Goal: Task Accomplishment & Management: Manage account settings

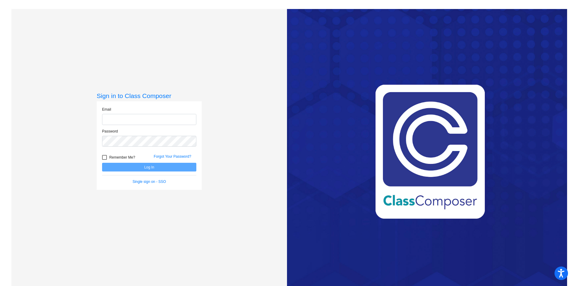
type input "[PERSON_NAME][EMAIL_ADDRESS][PERSON_NAME][DOMAIN_NAME]"
click at [104, 156] on div at bounding box center [104, 157] width 5 height 5
click at [104, 160] on input "Remember Me?" at bounding box center [104, 160] width 0 height 0
checkbox input "true"
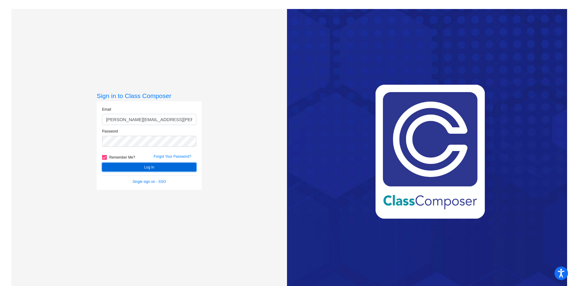
click at [121, 166] on button "Log In" at bounding box center [149, 167] width 94 height 9
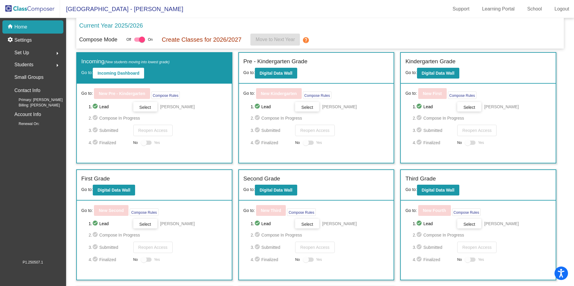
click at [93, 27] on p "Current Year 2025/2026" at bounding box center [111, 25] width 64 height 9
click at [283, 72] on b "Digital Data Wall" at bounding box center [275, 73] width 33 height 5
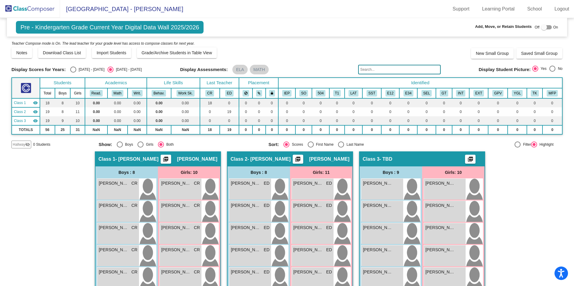
click at [37, 10] on img at bounding box center [30, 9] width 60 height 18
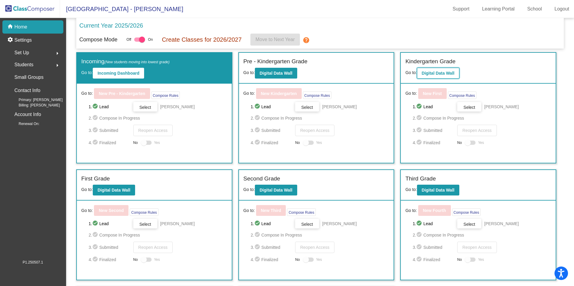
click at [436, 71] on b "Digital Data Wall" at bounding box center [437, 73] width 33 height 5
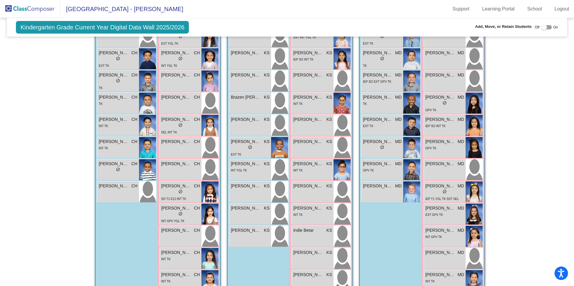
scroll to position [148, 0]
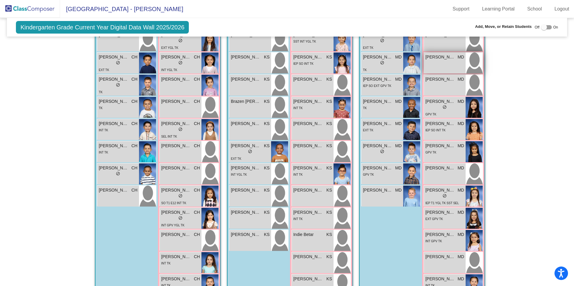
click at [449, 60] on span "[PERSON_NAME]" at bounding box center [440, 57] width 30 height 6
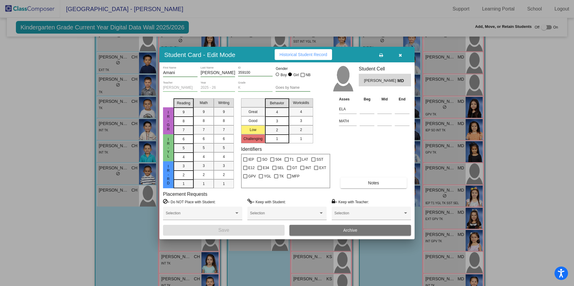
click at [371, 79] on span "[PERSON_NAME]" at bounding box center [380, 81] width 33 height 6
drag, startPoint x: 371, startPoint y: 79, endPoint x: 366, endPoint y: 81, distance: 4.7
click at [366, 81] on span "[PERSON_NAME]" at bounding box center [380, 81] width 33 height 6
drag, startPoint x: 374, startPoint y: 81, endPoint x: 362, endPoint y: 79, distance: 12.5
click at [362, 79] on div "[PERSON_NAME] MD" at bounding box center [384, 80] width 52 height 13
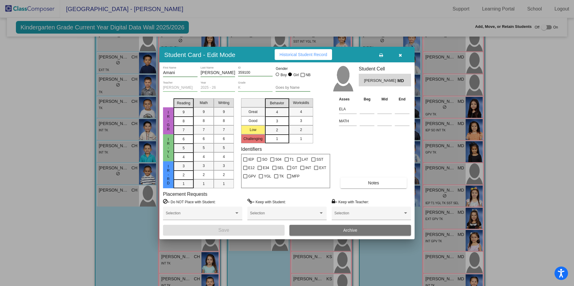
drag, startPoint x: 362, startPoint y: 79, endPoint x: 374, endPoint y: 82, distance: 12.4
click at [374, 82] on span "[PERSON_NAME]" at bounding box center [380, 81] width 33 height 6
drag, startPoint x: 375, startPoint y: 80, endPoint x: 360, endPoint y: 79, distance: 15.1
click at [360, 79] on div "[PERSON_NAME] MD" at bounding box center [384, 80] width 52 height 13
click at [378, 88] on div "Student Cell [PERSON_NAME] MD" at bounding box center [384, 81] width 52 height 30
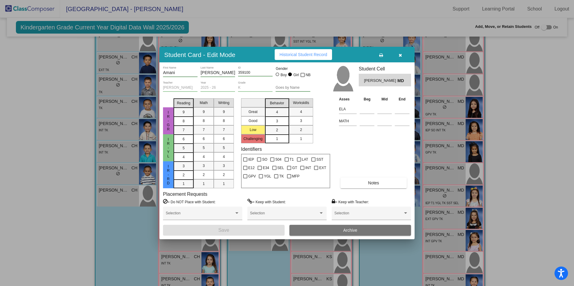
click at [315, 52] on span "Historical Student Record" at bounding box center [303, 54] width 48 height 5
drag, startPoint x: 165, startPoint y: 72, endPoint x: 168, endPoint y: 75, distance: 4.5
click at [165, 72] on input "Amani" at bounding box center [180, 72] width 34 height 5
type input "Imani"
click at [259, 229] on button "Save" at bounding box center [223, 230] width 121 height 11
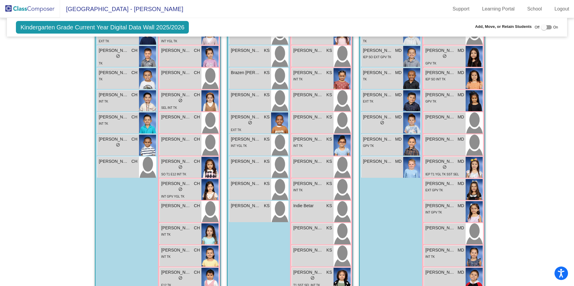
scroll to position [175, 0]
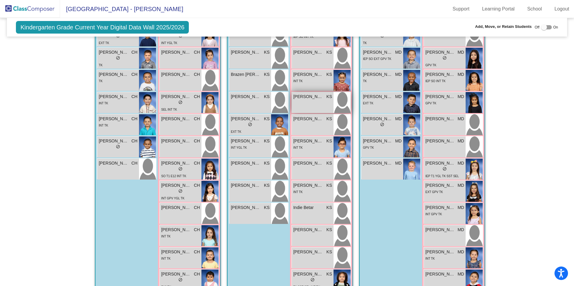
click at [308, 99] on div "[PERSON_NAME] KS lock do_not_disturb_alt" at bounding box center [313, 102] width 42 height 21
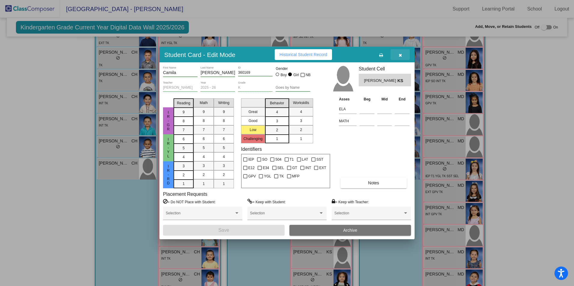
drag, startPoint x: 398, startPoint y: 54, endPoint x: 419, endPoint y: 48, distance: 22.1
click at [398, 54] on button "button" at bounding box center [399, 54] width 19 height 11
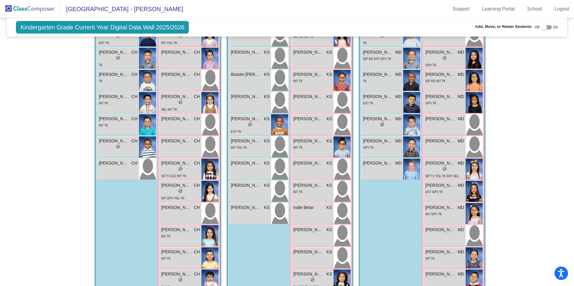
click at [541, 27] on div at bounding box center [544, 27] width 6 height 6
checkbox input "true"
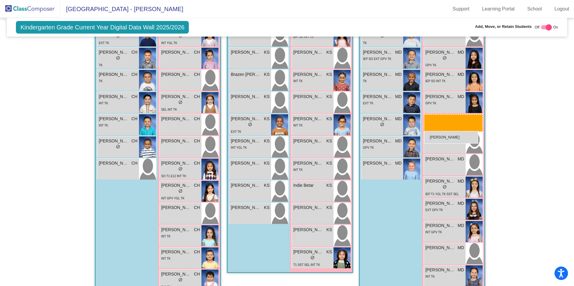
drag, startPoint x: 306, startPoint y: 99, endPoint x: 424, endPoint y: 131, distance: 121.7
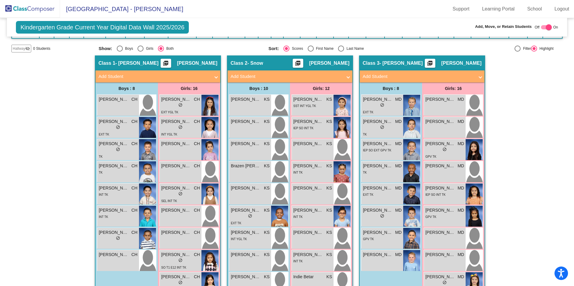
scroll to position [97, 0]
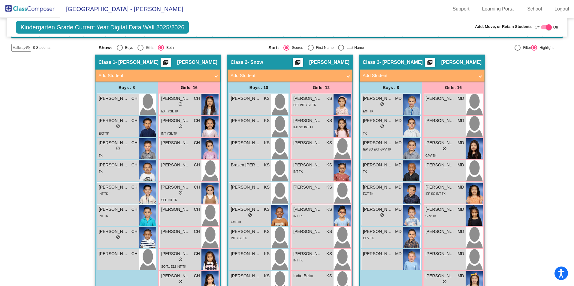
drag, startPoint x: 570, startPoint y: 91, endPoint x: 573, endPoint y: 157, distance: 66.4
click at [573, 157] on html "Accessibility Screen-Reader Guide, Feedback, and Issue Reporting | New window L…" at bounding box center [287, 143] width 574 height 286
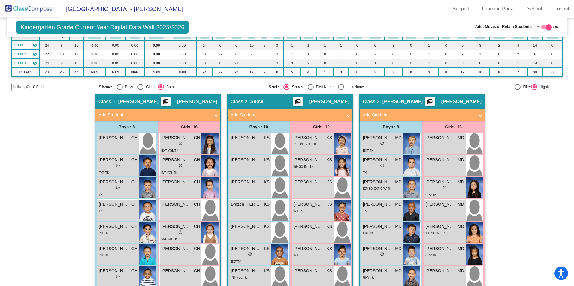
scroll to position [55, 0]
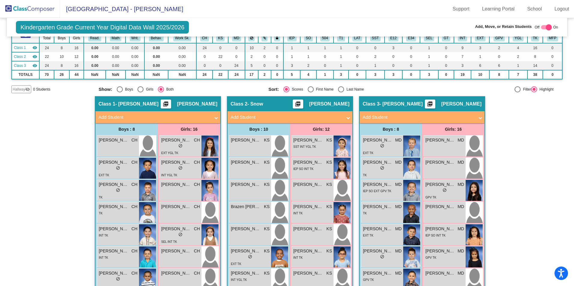
click at [21, 89] on span "Hallway" at bounding box center [19, 89] width 13 height 5
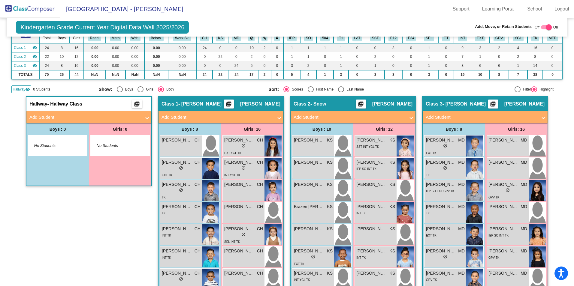
click at [41, 117] on mat-panel-title "Add Student" at bounding box center [85, 117] width 112 height 7
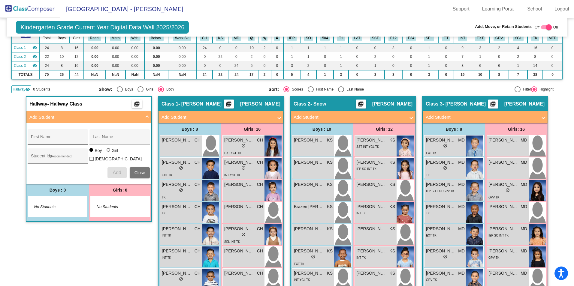
click at [43, 136] on div "First Name" at bounding box center [58, 139] width 54 height 12
type input "B"
type input "[PERSON_NAME]"
type input "360837"
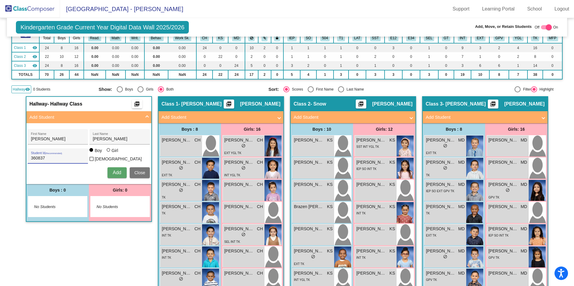
click at [106, 152] on div at bounding box center [108, 150] width 4 height 4
click at [109, 153] on input "Girl" at bounding box center [109, 153] width 0 height 0
radio input "true"
click at [115, 170] on span "Add" at bounding box center [116, 172] width 8 height 5
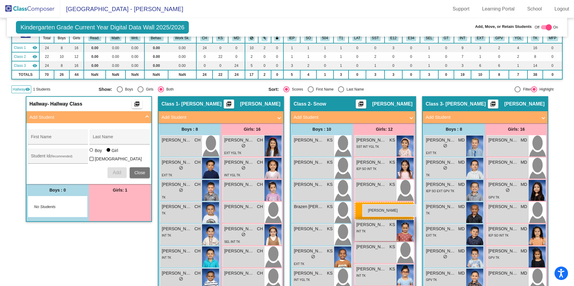
drag, startPoint x: 114, startPoint y: 204, endPoint x: 361, endPoint y: 204, distance: 247.2
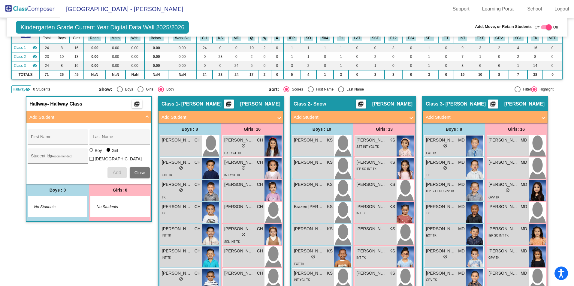
click at [33, 9] on img at bounding box center [30, 9] width 60 height 18
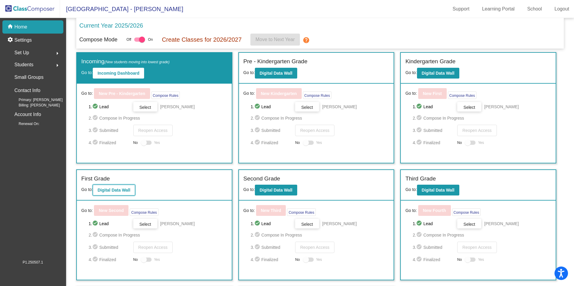
click at [105, 190] on b "Digital Data Wall" at bounding box center [113, 190] width 33 height 5
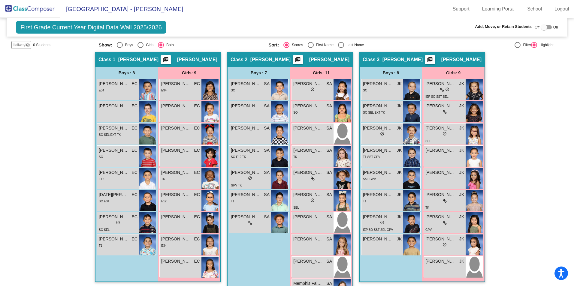
scroll to position [99, 0]
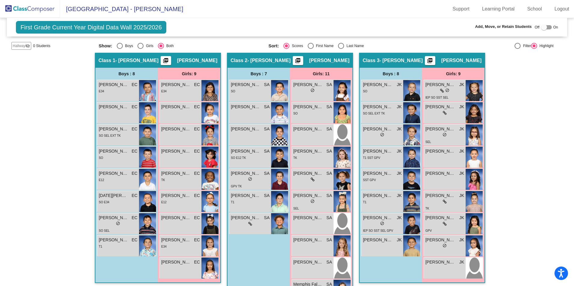
click at [42, 9] on img at bounding box center [30, 9] width 60 height 18
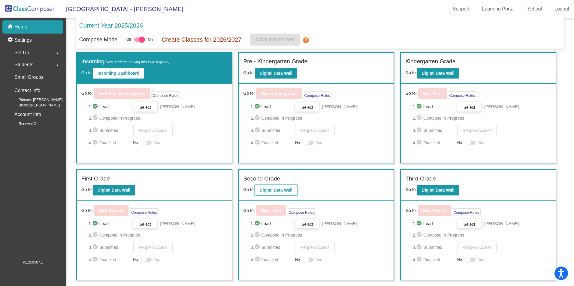
click at [270, 188] on b "Digital Data Wall" at bounding box center [275, 190] width 33 height 5
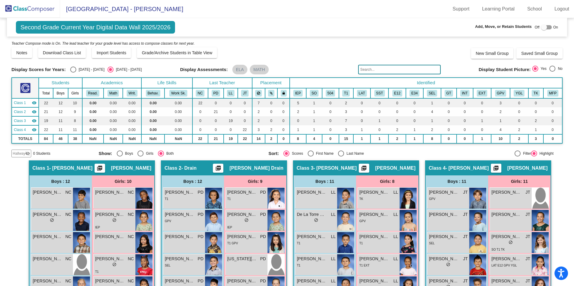
click at [33, 8] on img at bounding box center [30, 9] width 60 height 18
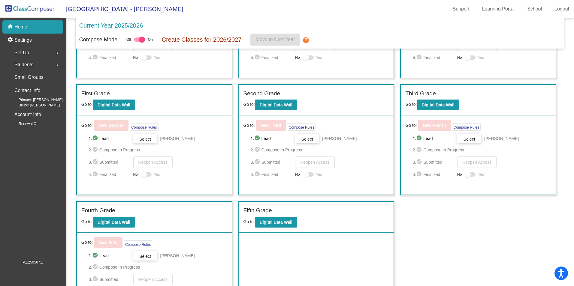
scroll to position [85, 0]
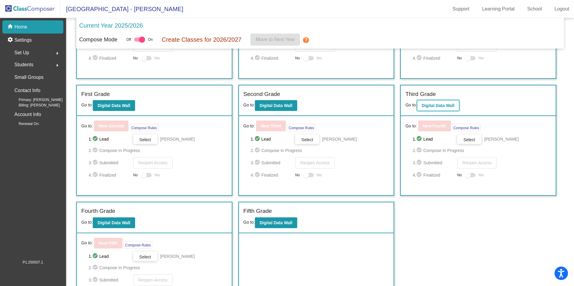
click at [435, 103] on button "Digital Data Wall" at bounding box center [438, 105] width 42 height 11
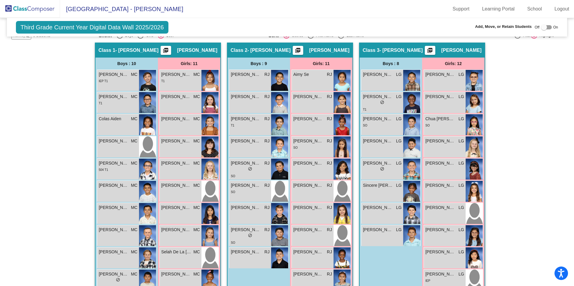
scroll to position [108, 0]
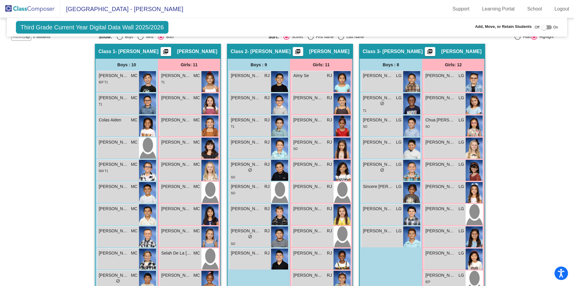
drag, startPoint x: 565, startPoint y: 111, endPoint x: 547, endPoint y: 111, distance: 18.9
click at [568, 111] on mat-sidenav-content "Third Grade Current Year Digital Data Wall 2025/2026 Add, Move, or Retain Stude…" at bounding box center [287, 152] width 574 height 268
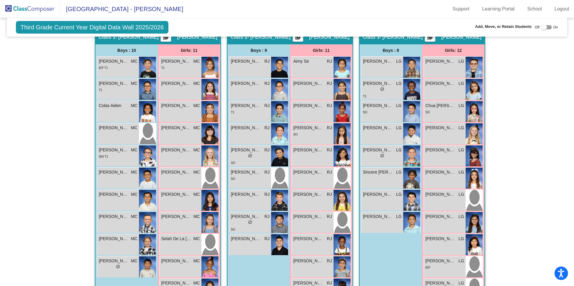
scroll to position [123, 0]
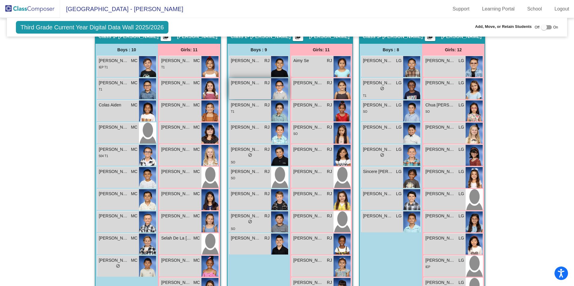
click at [250, 92] on div "[PERSON_NAME] lock do_not_disturb_alt" at bounding box center [250, 88] width 42 height 21
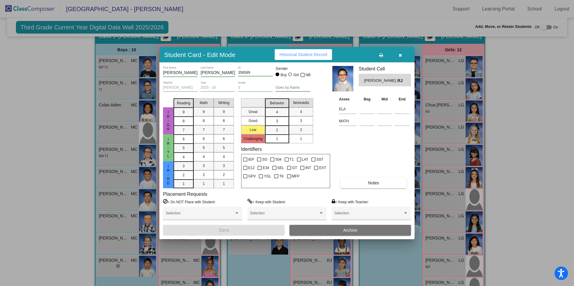
click at [322, 229] on button "Archive" at bounding box center [349, 230] width 121 height 11
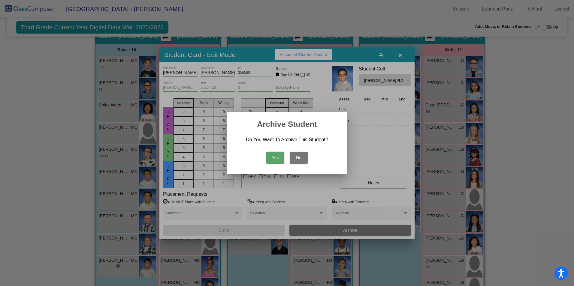
click at [274, 158] on button "Yes" at bounding box center [275, 158] width 18 height 12
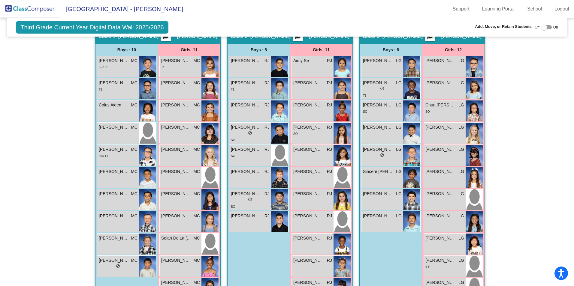
click at [28, 8] on img at bounding box center [30, 9] width 60 height 18
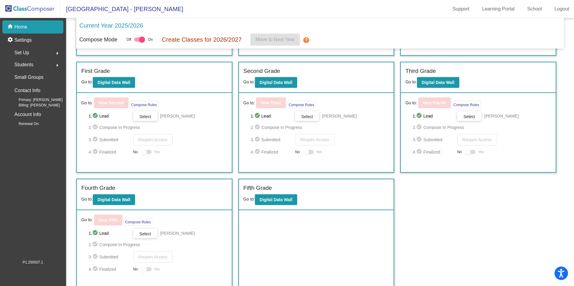
scroll to position [112, 0]
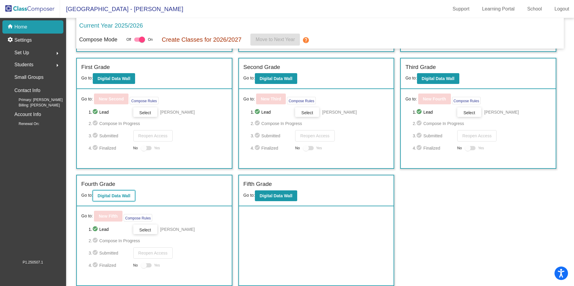
click at [104, 196] on b "Digital Data Wall" at bounding box center [113, 195] width 33 height 5
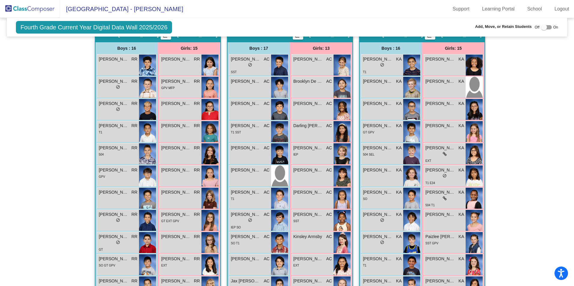
scroll to position [117, 0]
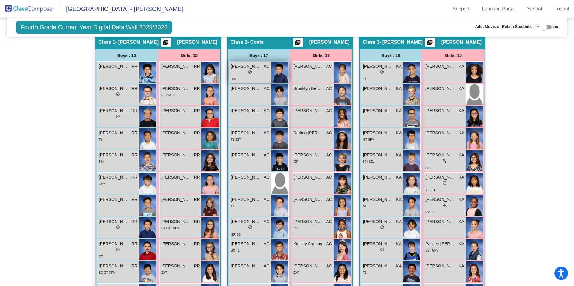
click at [249, 72] on span "do_not_disturb_alt" at bounding box center [250, 72] width 4 height 4
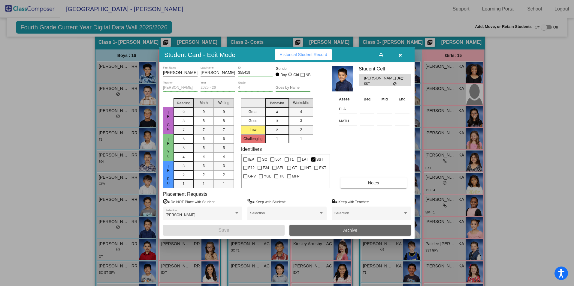
click at [321, 229] on button "Archive" at bounding box center [349, 230] width 121 height 11
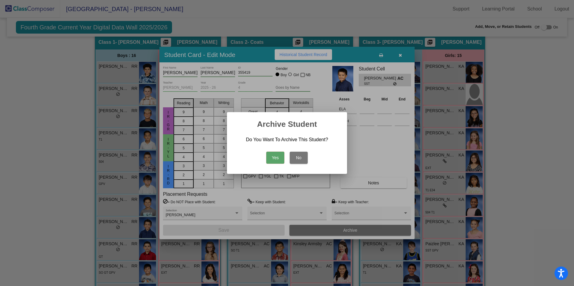
click at [277, 157] on button "Yes" at bounding box center [275, 158] width 18 height 12
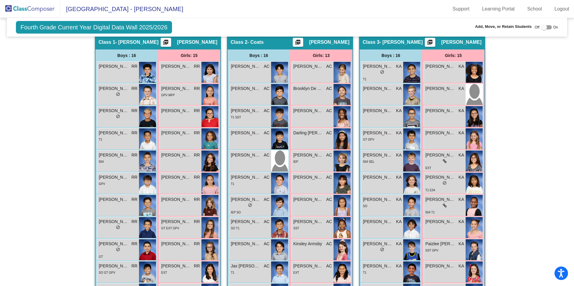
click at [37, 7] on img at bounding box center [30, 9] width 60 height 18
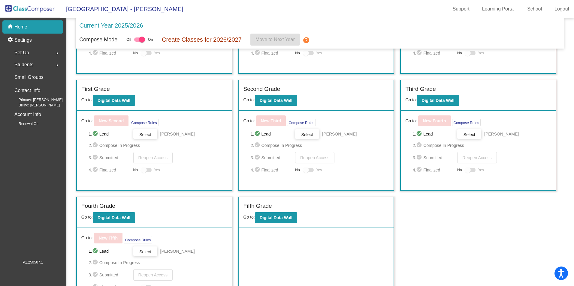
scroll to position [112, 0]
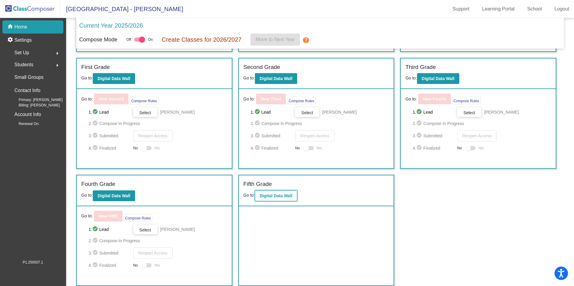
click at [264, 195] on b "Digital Data Wall" at bounding box center [275, 195] width 33 height 5
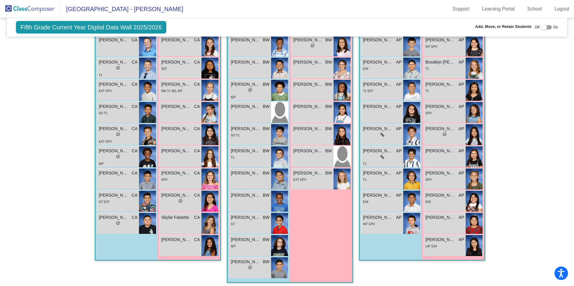
scroll to position [235, 0]
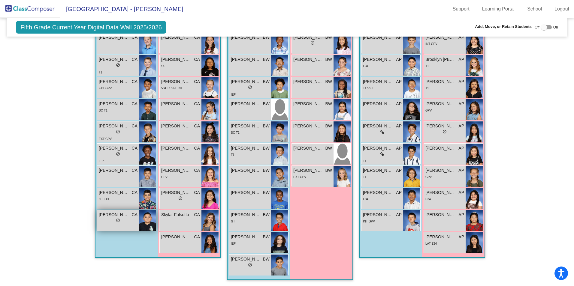
click at [122, 222] on div "lock do_not_disturb_alt" at bounding box center [118, 221] width 39 height 6
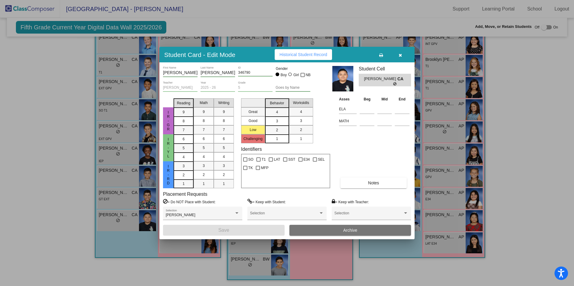
click at [322, 229] on button "Archive" at bounding box center [349, 230] width 121 height 11
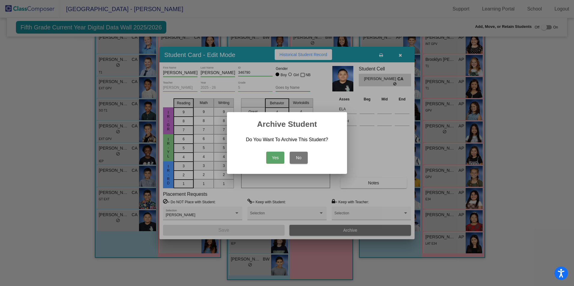
click at [272, 157] on button "Yes" at bounding box center [275, 158] width 18 height 12
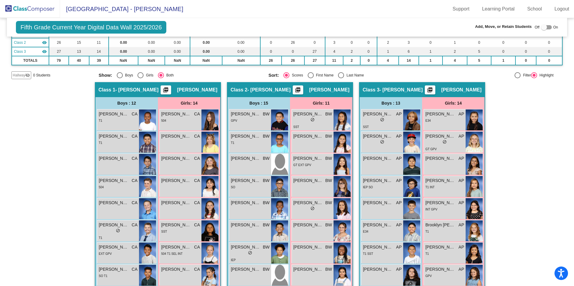
scroll to position [61, 0]
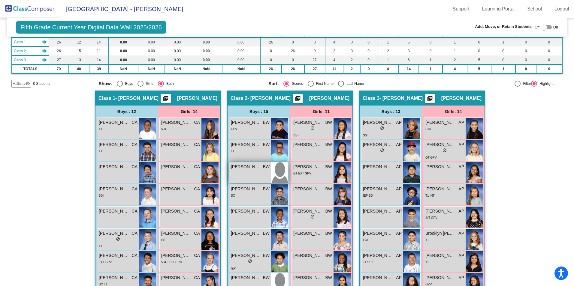
click at [239, 172] on div "[PERSON_NAME] BW lock do_not_disturb_alt" at bounding box center [250, 172] width 42 height 21
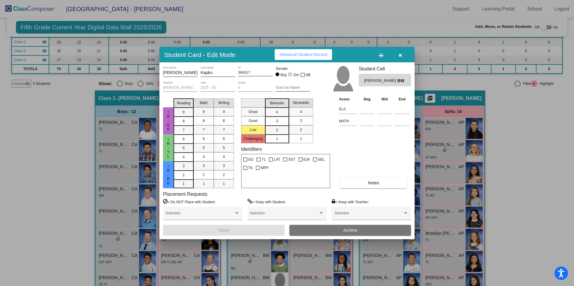
click at [352, 228] on span "Archive" at bounding box center [350, 230] width 14 height 5
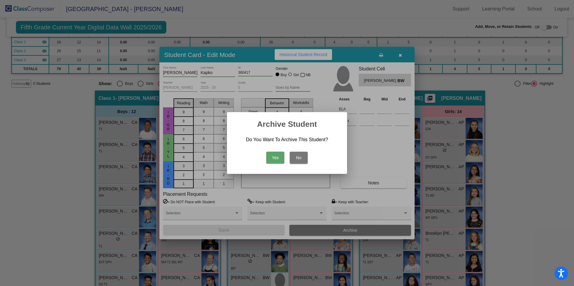
click at [269, 155] on button "Yes" at bounding box center [275, 158] width 18 height 12
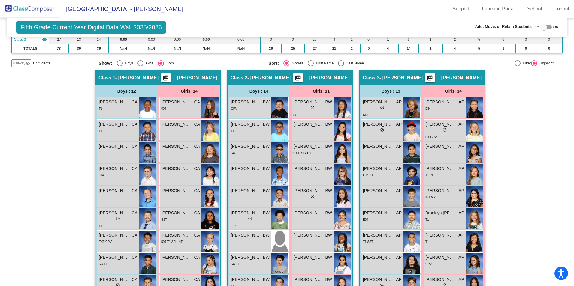
scroll to position [76, 0]
